Goal: Task Accomplishment & Management: Manage account settings

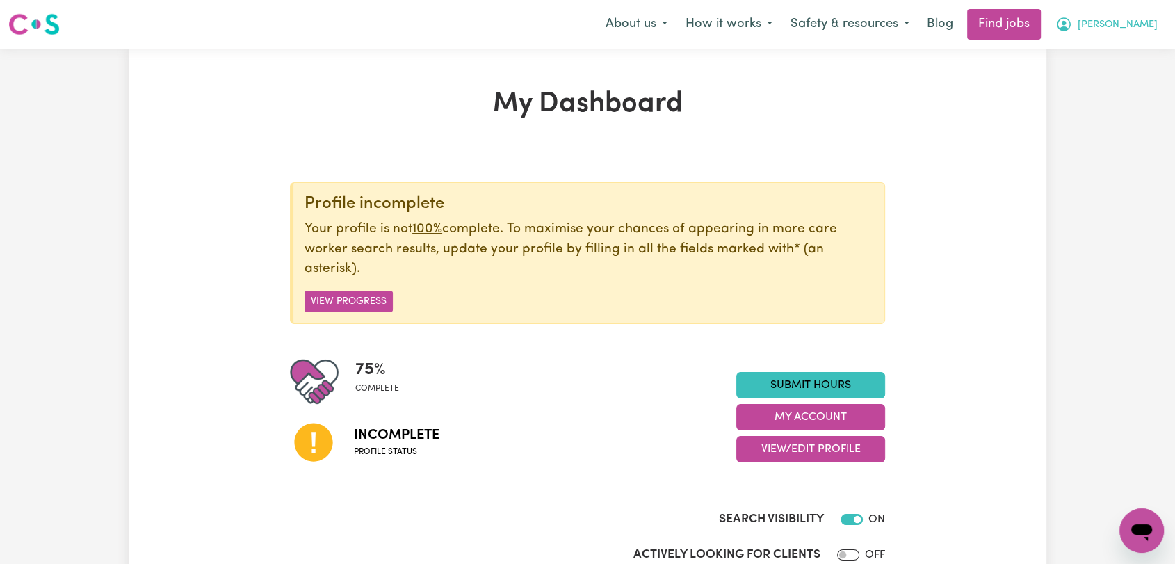
drag, startPoint x: 1141, startPoint y: 24, endPoint x: 1134, endPoint y: 33, distance: 11.4
click at [1139, 24] on span "Goffrey" at bounding box center [1118, 24] width 80 height 15
click at [1075, 103] on link "Logout" at bounding box center [1111, 106] width 110 height 26
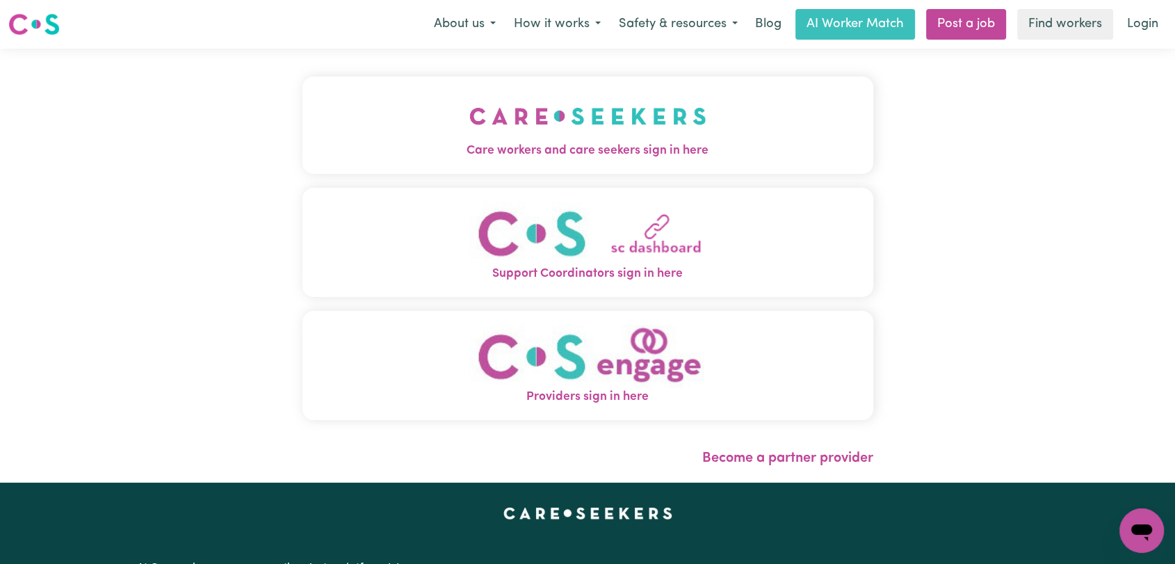
click at [533, 155] on span "Care workers and care seekers sign in here" at bounding box center [588, 151] width 571 height 18
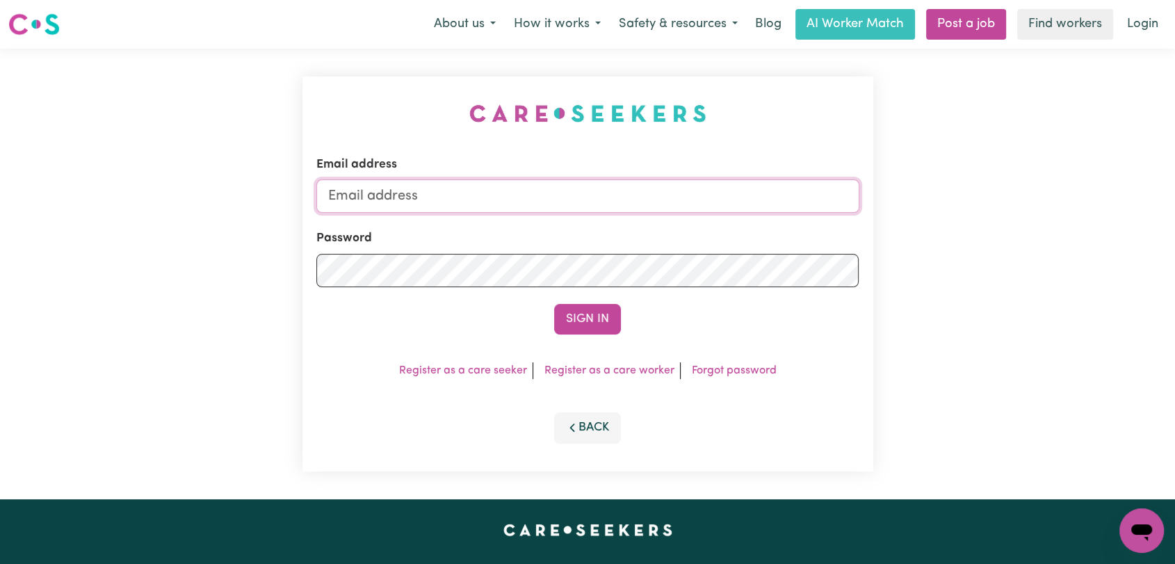
type input "[EMAIL_ADDRESS][DOMAIN_NAME]"
drag, startPoint x: 577, startPoint y: 312, endPoint x: 570, endPoint y: 303, distance: 12.0
click at [573, 307] on button "Sign In" at bounding box center [587, 319] width 67 height 31
